Goal: Information Seeking & Learning: Learn about a topic

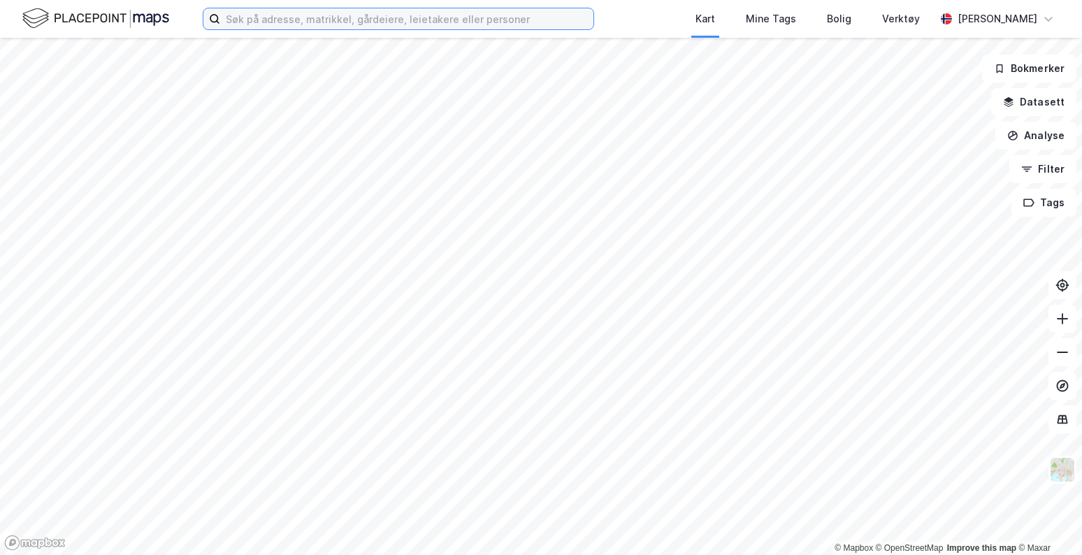
click at [305, 19] on input at bounding box center [406, 18] width 373 height 21
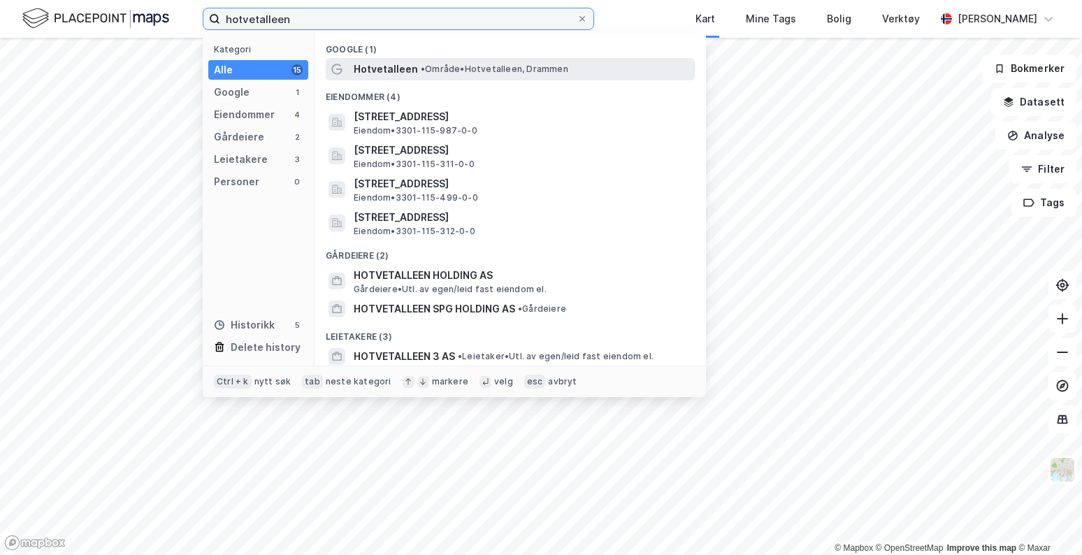
type input "hotvetalleen"
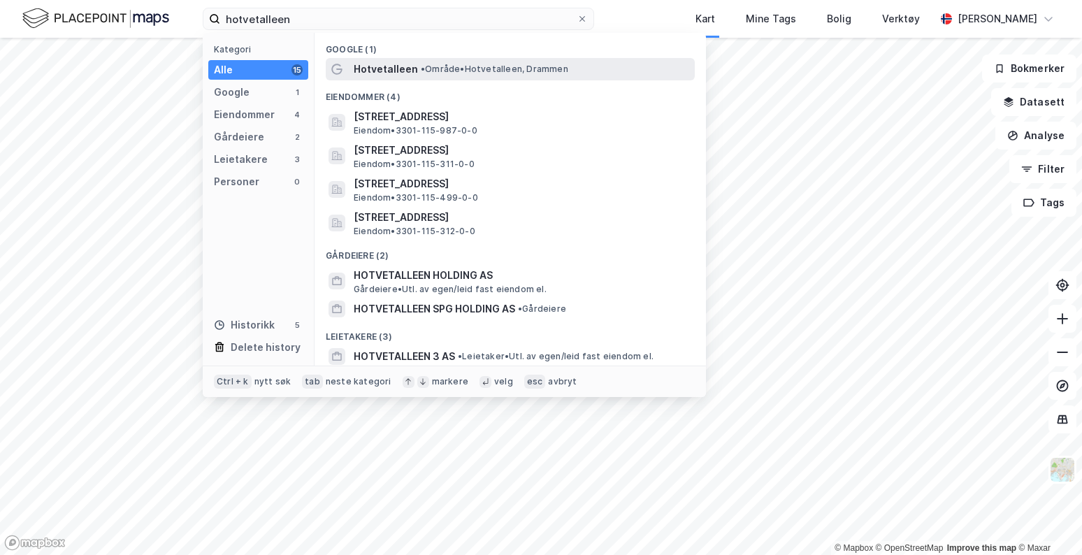
click at [421, 70] on span "•" at bounding box center [423, 69] width 4 height 10
